Goal: Check status

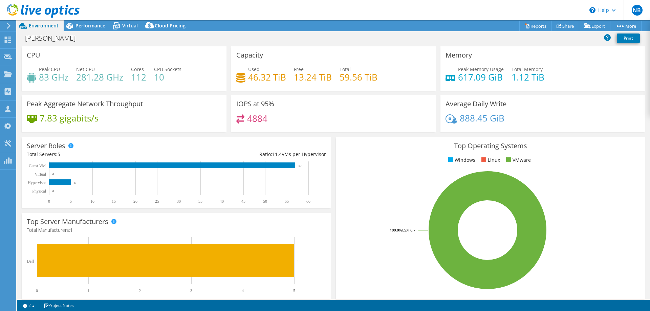
select select "USD"
click at [92, 26] on span "Performance" at bounding box center [91, 25] width 30 height 6
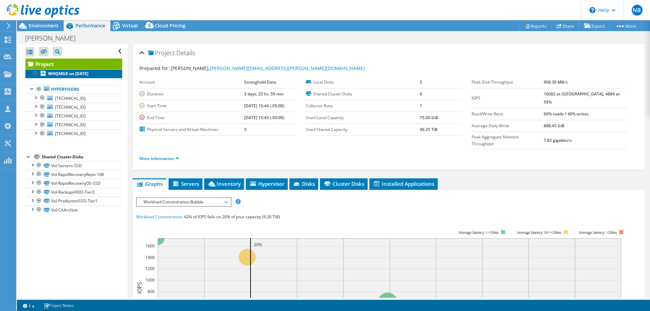
click at [67, 72] on b "WHQMGR on [DATE]" at bounding box center [68, 74] width 40 height 6
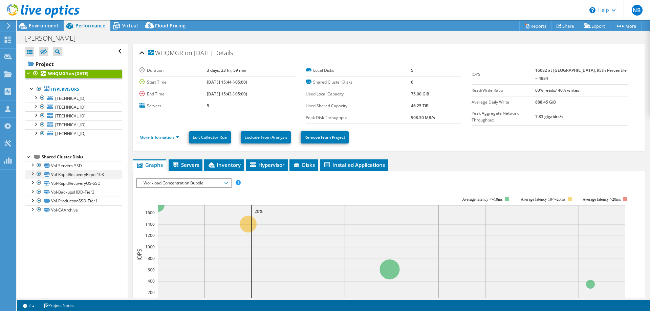
click at [38, 174] on div at bounding box center [39, 174] width 7 height 8
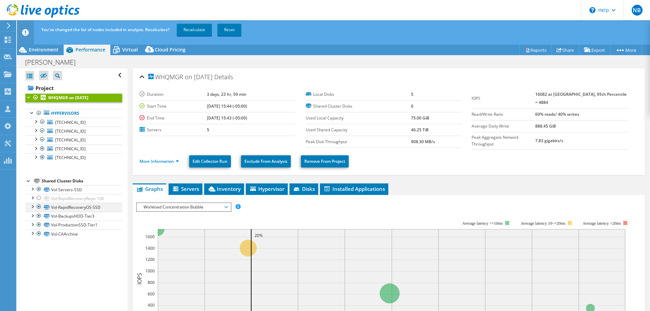
click at [38, 208] on div at bounding box center [39, 207] width 7 height 8
click at [191, 33] on link "Recalculate" at bounding box center [194, 30] width 35 height 12
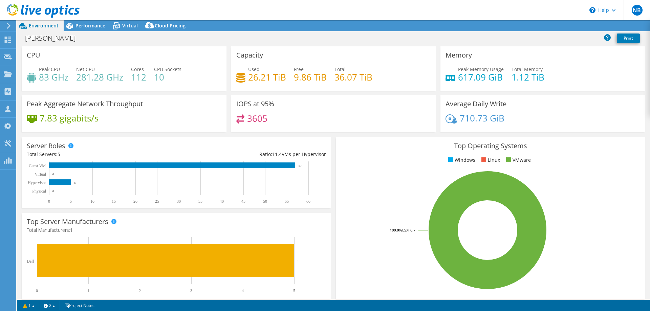
select select "USD"
